Goal: Task Accomplishment & Management: Manage account settings

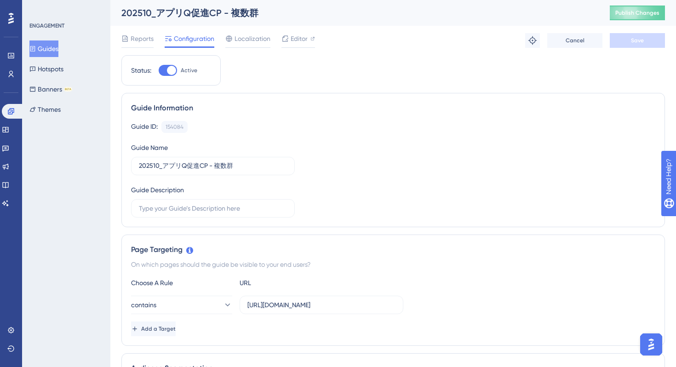
click at [47, 52] on button "Guides" at bounding box center [43, 48] width 29 height 17
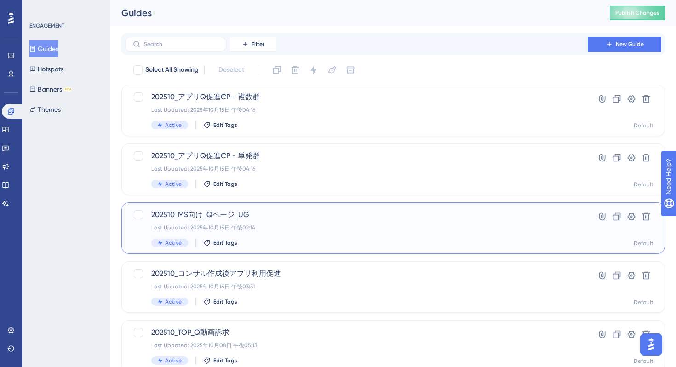
click at [313, 227] on div "Last Updated: 2025年10月15日 午後02:14" at bounding box center [356, 227] width 410 height 7
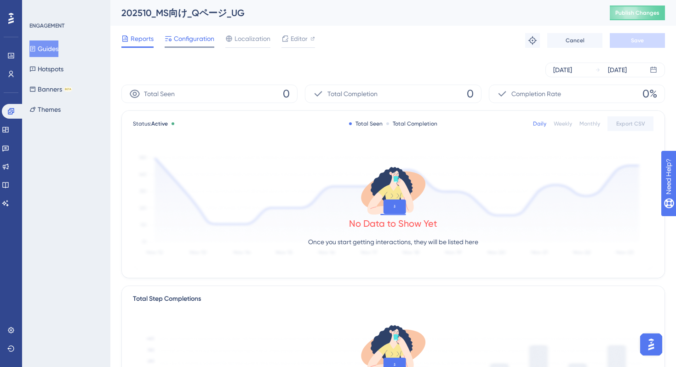
click at [194, 40] on span "Configuration" at bounding box center [194, 38] width 40 height 11
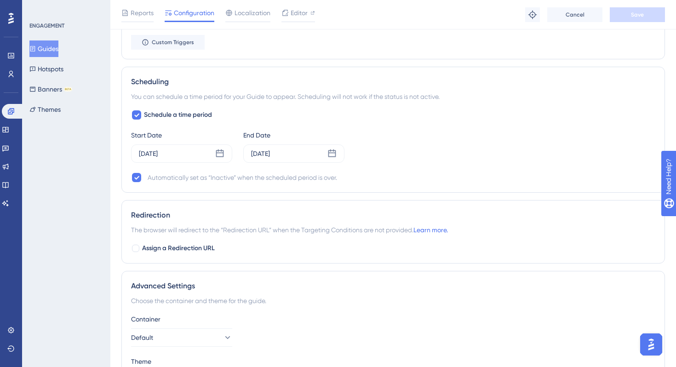
scroll to position [546, 0]
click at [216, 153] on icon at bounding box center [220, 152] width 8 height 8
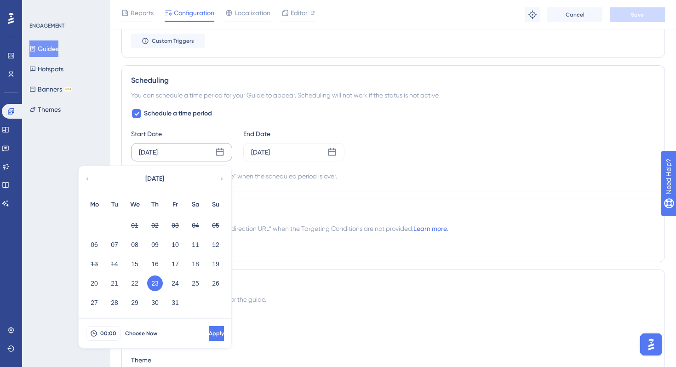
click at [439, 177] on div "Automatically set as “Inactive” when the scheduled period is over." at bounding box center [393, 176] width 525 height 11
